Goal: Task Accomplishment & Management: Manage account settings

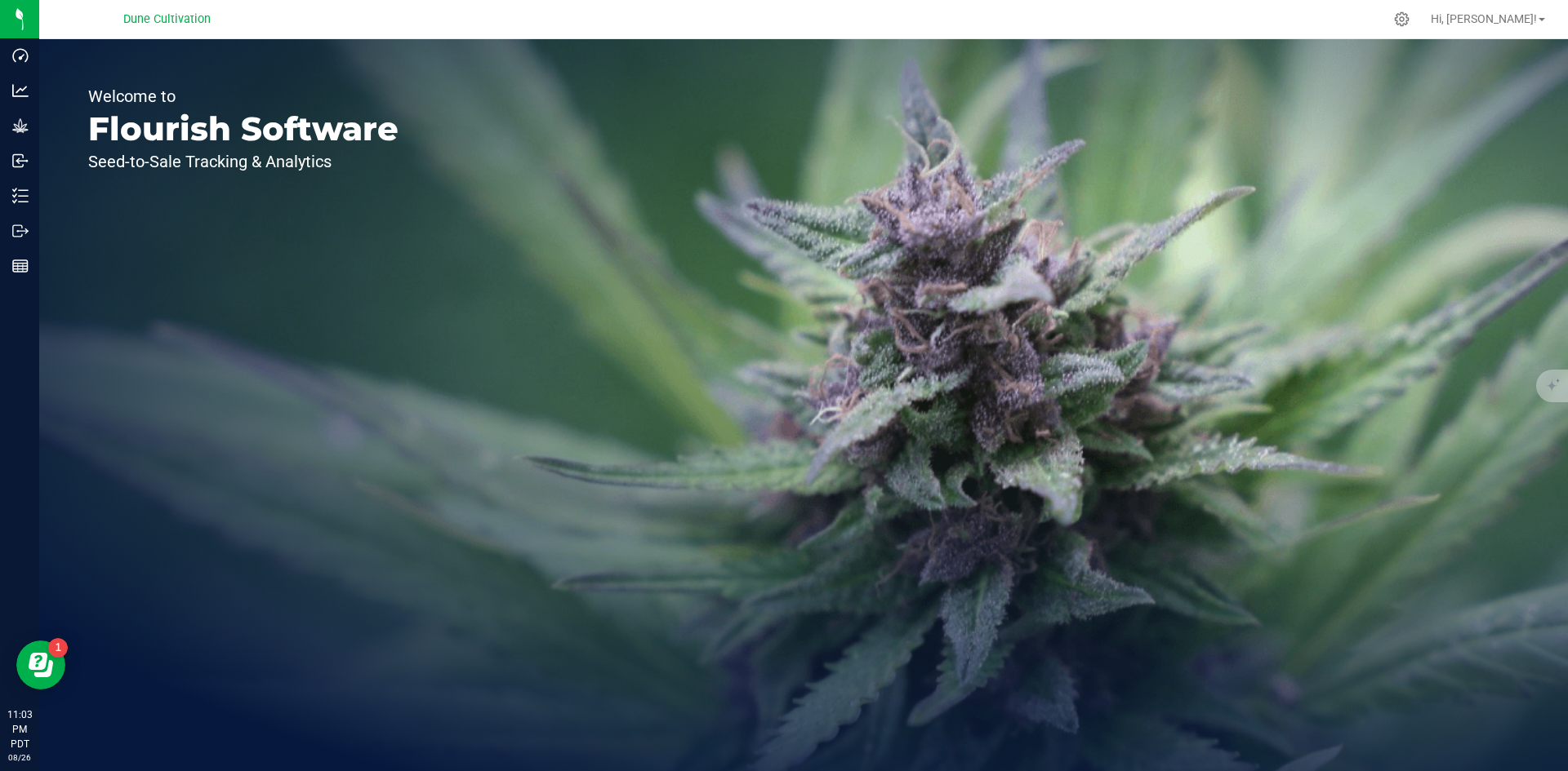
click at [1544, 29] on div "Hi, [PERSON_NAME]!" at bounding box center [1488, 19] width 127 height 29
click at [1531, 17] on span "Hi, [PERSON_NAME]!" at bounding box center [1484, 19] width 106 height 13
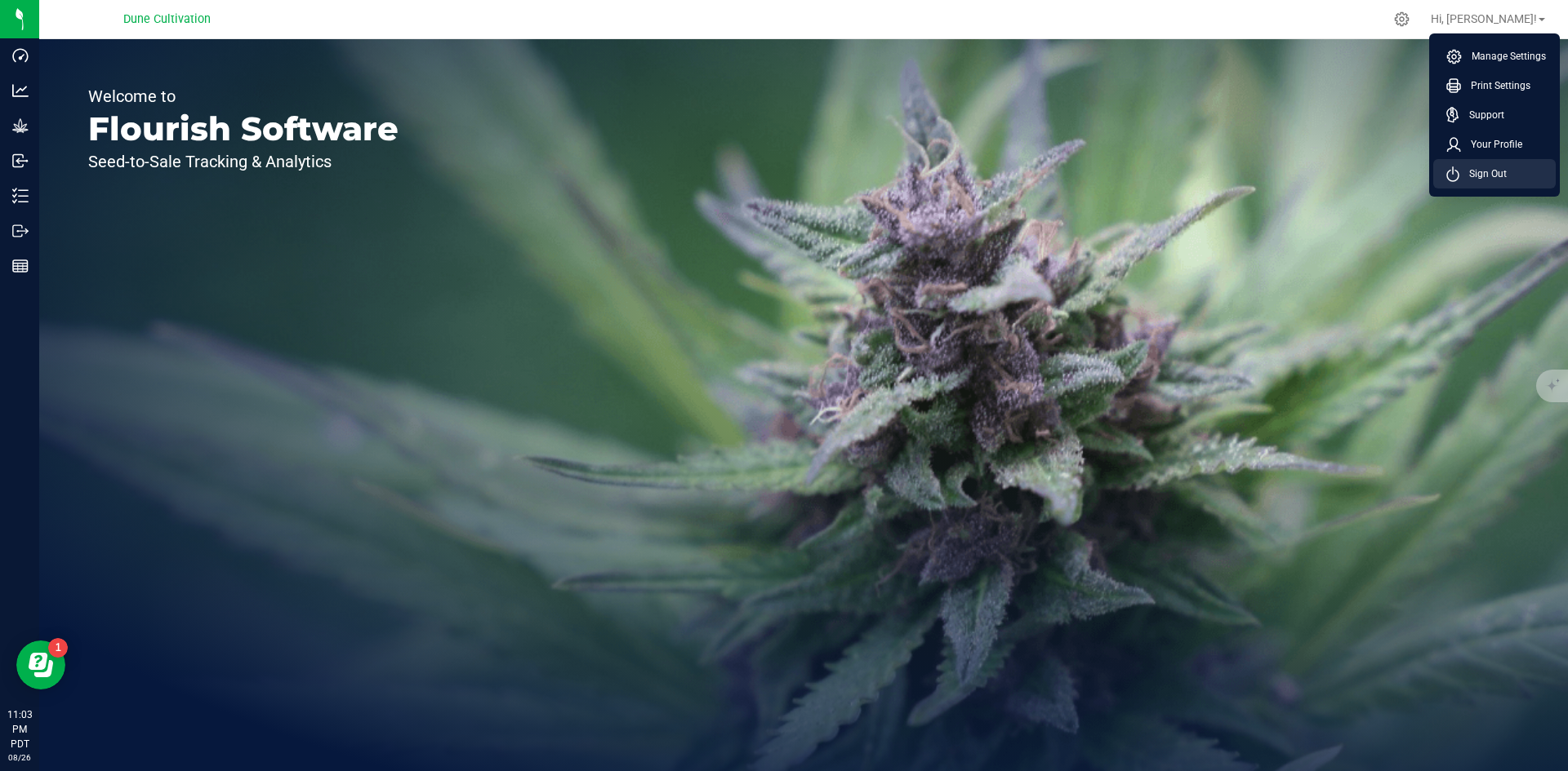
click at [1481, 185] on li "Sign Out" at bounding box center [1494, 173] width 122 height 29
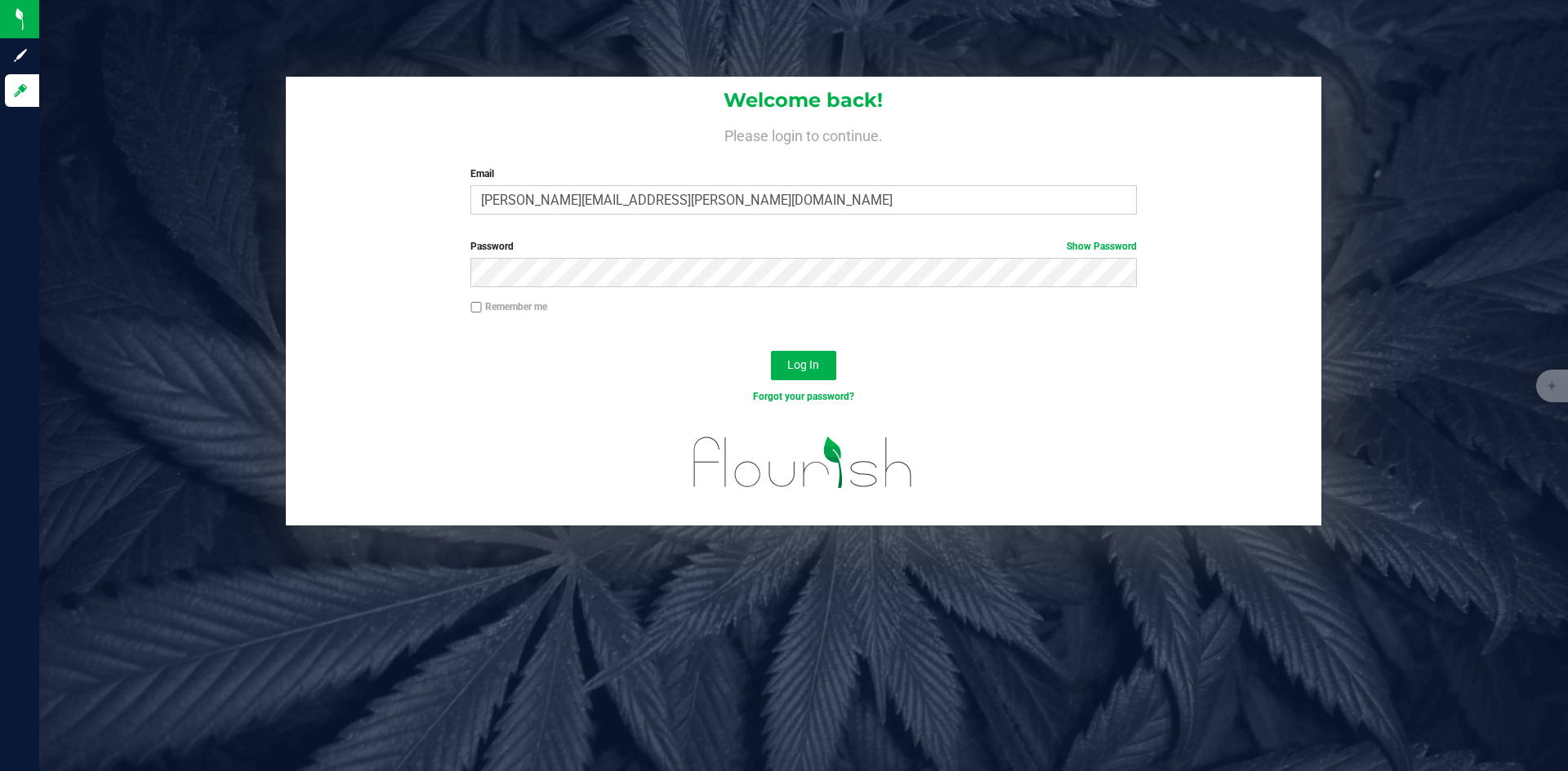
click at [693, 220] on div "Welcome back! Please login to continue. Email [PERSON_NAME][EMAIL_ADDRESS][PERS…" at bounding box center [803, 152] width 1036 height 151
click at [707, 210] on input "[PERSON_NAME][EMAIL_ADDRESS][PERSON_NAME][DOMAIN_NAME]" at bounding box center [803, 199] width 665 height 29
type input "[PERSON_NAME][DOMAIN_NAME][EMAIL_ADDRESS][PERSON_NAME][DOMAIN_NAME]"
click at [817, 366] on span "Log In" at bounding box center [802, 365] width 32 height 13
